Goal: Transaction & Acquisition: Purchase product/service

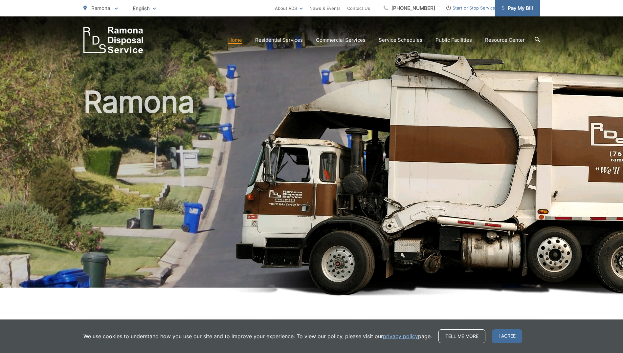
click at [523, 7] on span "Pay My Bill" at bounding box center [517, 8] width 31 height 8
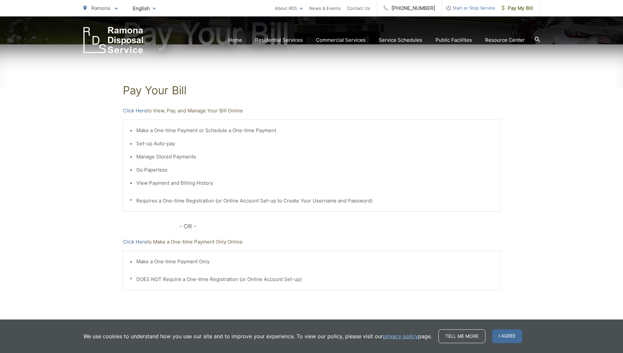
scroll to position [99, 0]
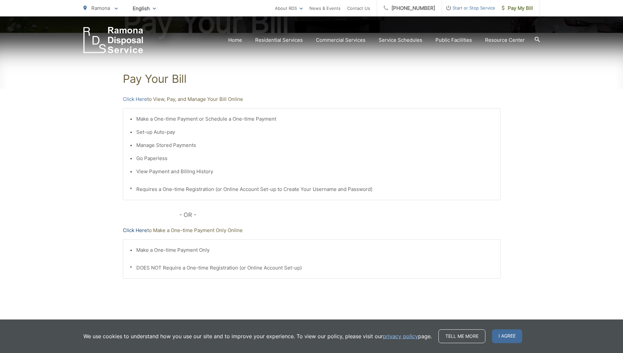
click at [135, 230] on link "Click Here" at bounding box center [135, 230] width 24 height 8
click at [139, 100] on link "Click Here" at bounding box center [135, 99] width 24 height 8
click at [516, 8] on span "Pay My Bill" at bounding box center [517, 8] width 31 height 8
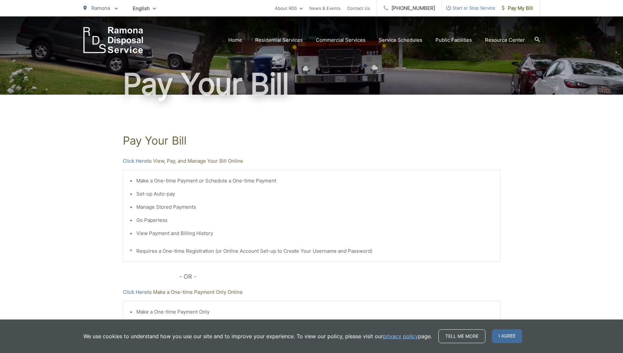
scroll to position [114, 0]
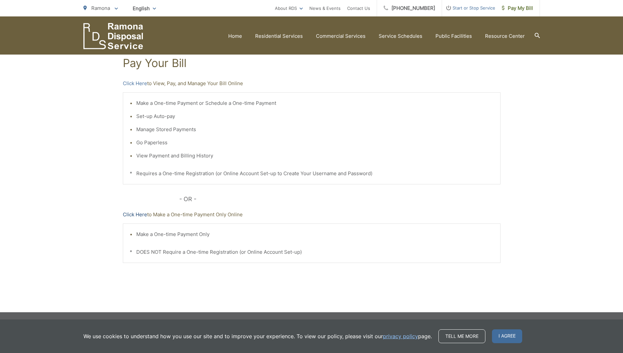
click at [140, 214] on link "Click Here" at bounding box center [135, 215] width 24 height 8
click at [474, 180] on div "Make a One-time Payment or Schedule a One-time Payment Set-up Auto-pay Manage S…" at bounding box center [312, 138] width 378 height 92
click at [367, 7] on link "Contact Us" at bounding box center [358, 8] width 23 height 8
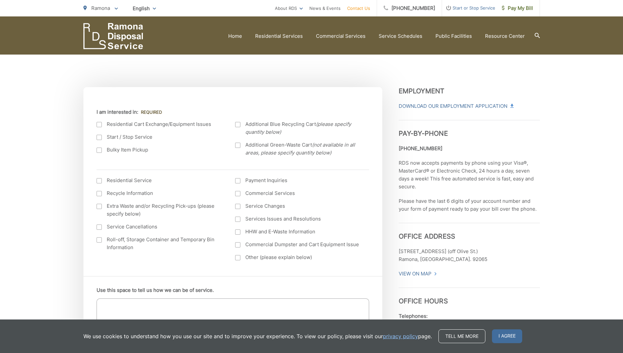
scroll to position [164, 0]
